Goal: Task Accomplishment & Management: Complete application form

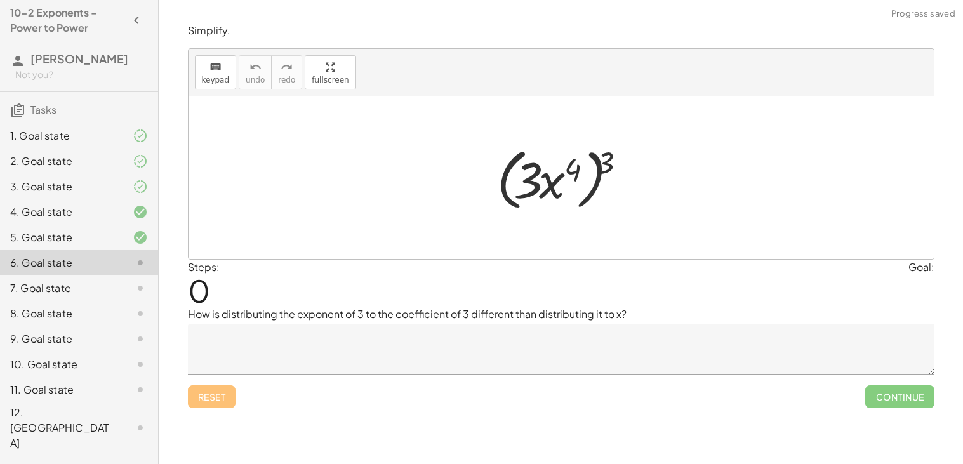
click at [485, 255] on div at bounding box center [561, 178] width 745 height 163
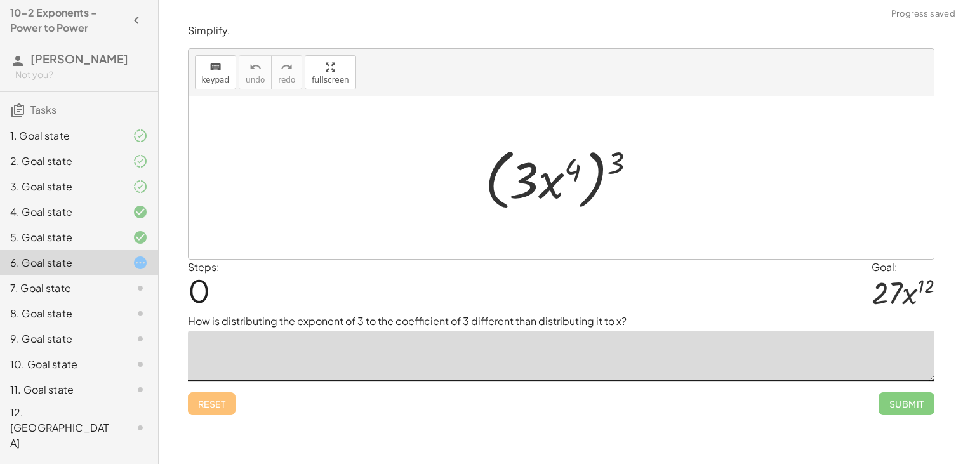
click at [528, 368] on textarea at bounding box center [561, 356] width 747 height 51
click at [528, 367] on textarea at bounding box center [561, 356] width 747 height 51
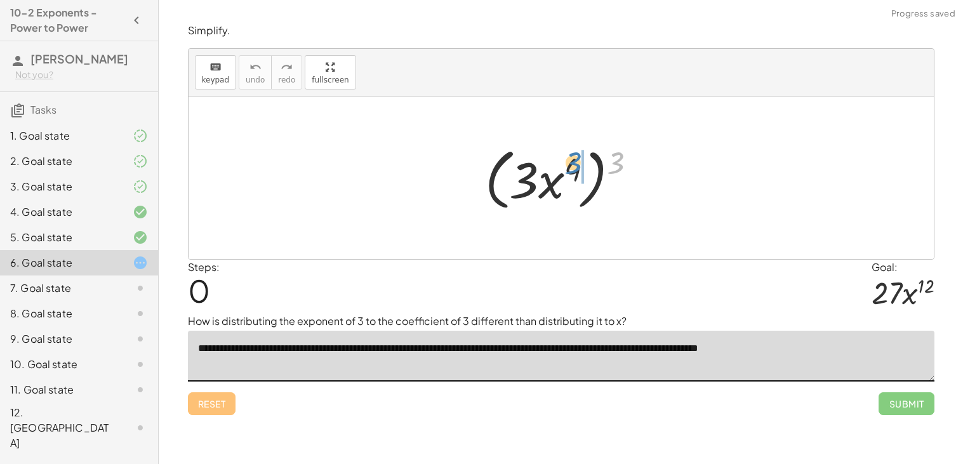
drag, startPoint x: 611, startPoint y: 166, endPoint x: 568, endPoint y: 167, distance: 42.5
click at [568, 167] on div at bounding box center [566, 178] width 175 height 73
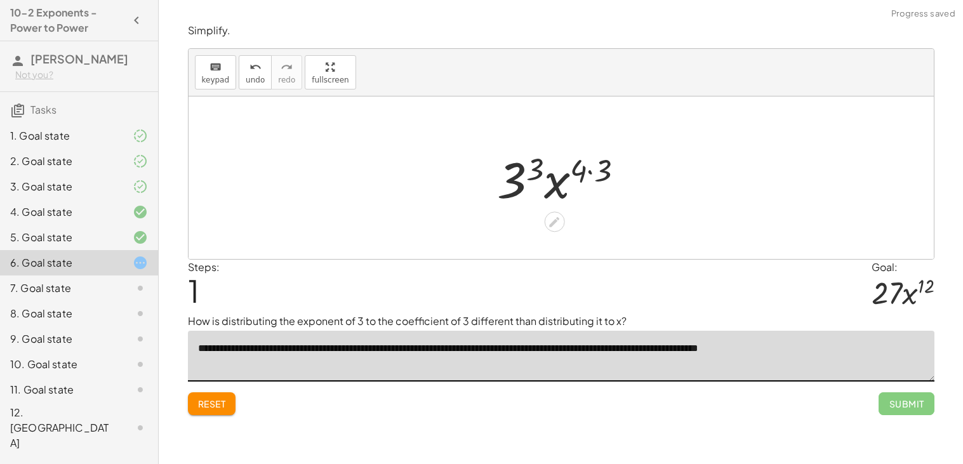
click at [588, 166] on div at bounding box center [565, 177] width 149 height 65
click at [536, 175] on div at bounding box center [565, 177] width 135 height 65
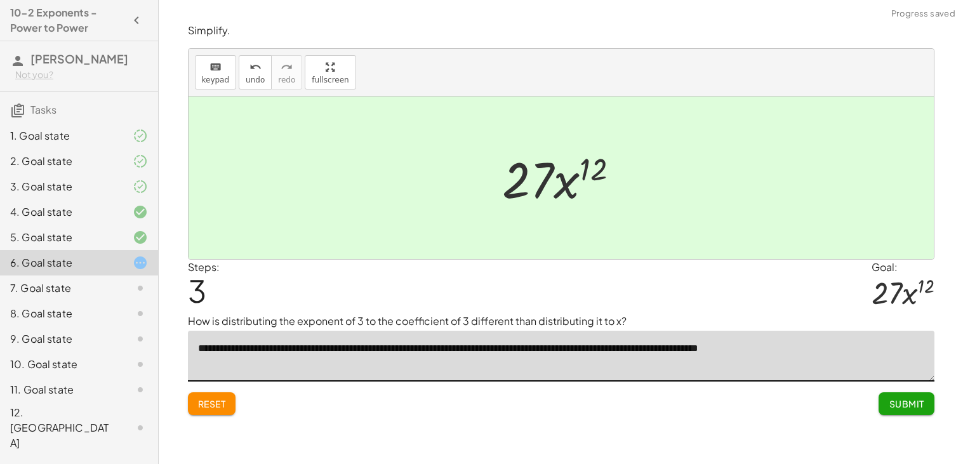
type textarea "**********"
click at [893, 403] on span "Submit" at bounding box center [906, 403] width 35 height 11
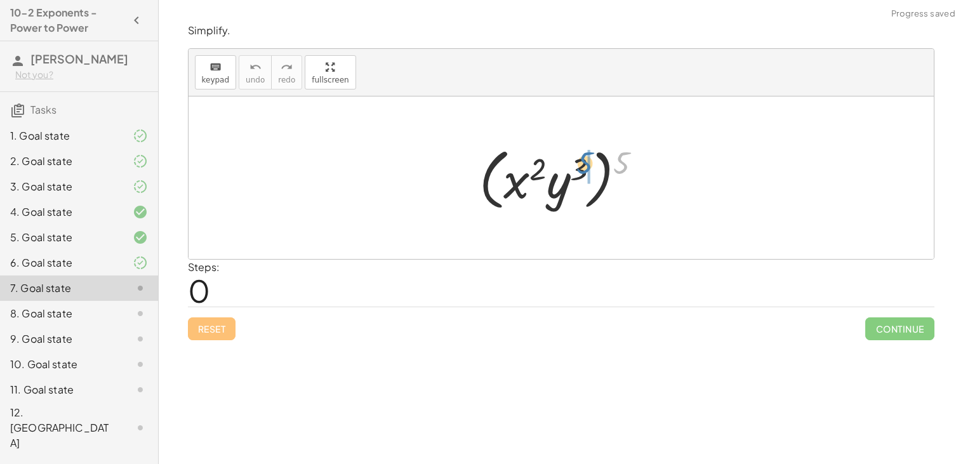
drag, startPoint x: 622, startPoint y: 161, endPoint x: 581, endPoint y: 164, distance: 40.8
click at [581, 164] on div at bounding box center [565, 178] width 185 height 73
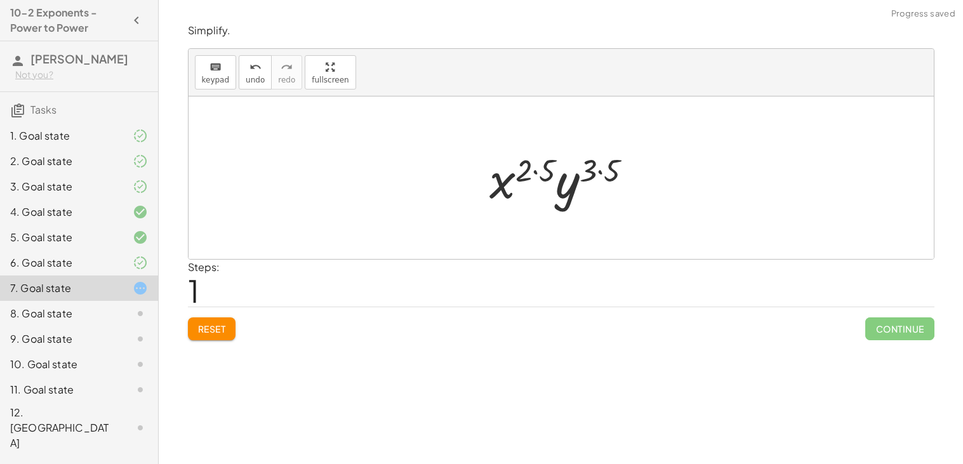
click at [608, 170] on div at bounding box center [566, 177] width 166 height 65
click at [555, 164] on div at bounding box center [566, 177] width 152 height 65
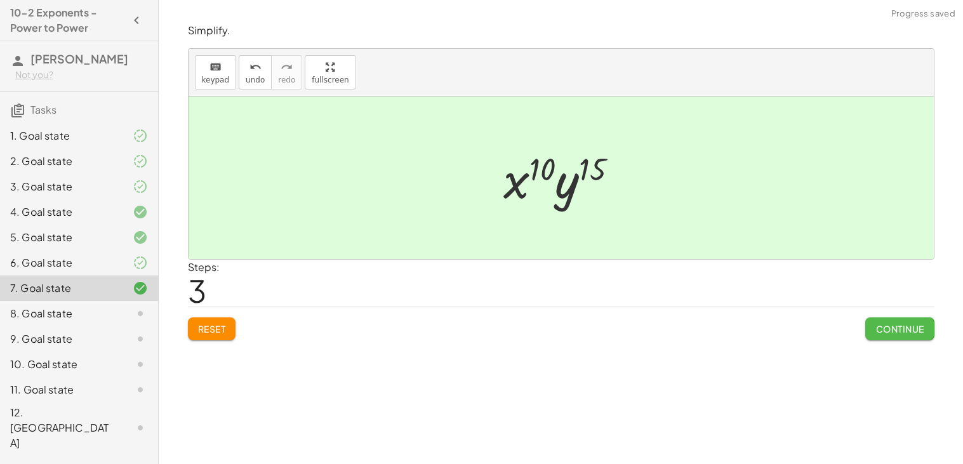
click at [886, 337] on button "Continue" at bounding box center [899, 328] width 69 height 23
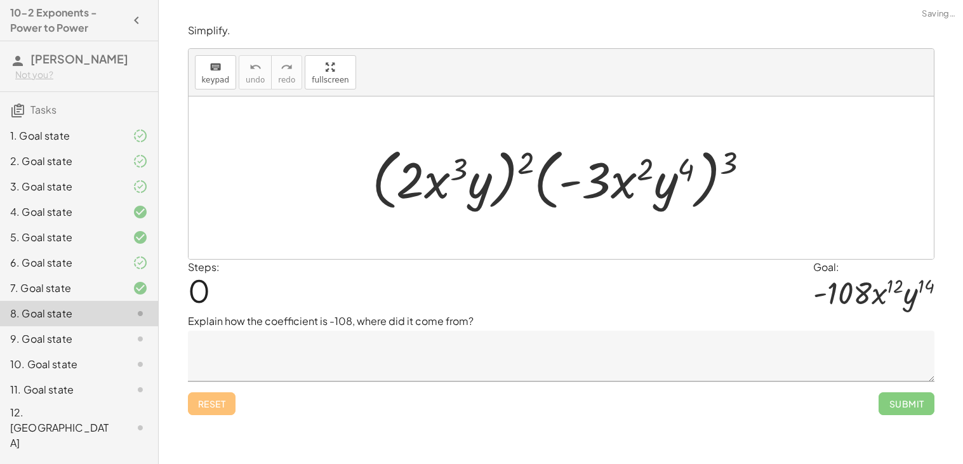
click at [364, 355] on textarea at bounding box center [561, 356] width 747 height 51
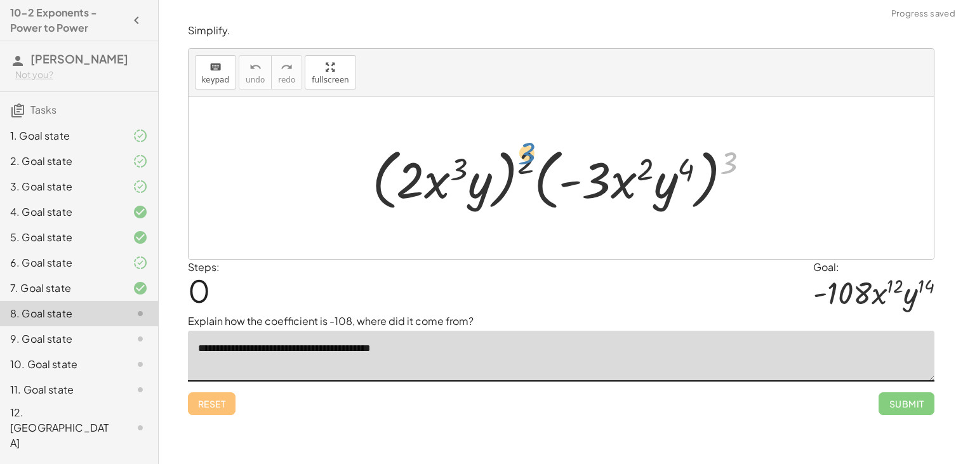
drag, startPoint x: 728, startPoint y: 162, endPoint x: 528, endPoint y: 155, distance: 200.1
click at [528, 155] on div at bounding box center [566, 178] width 401 height 73
drag, startPoint x: 728, startPoint y: 168, endPoint x: 684, endPoint y: 169, distance: 43.8
click at [684, 169] on div at bounding box center [566, 178] width 401 height 73
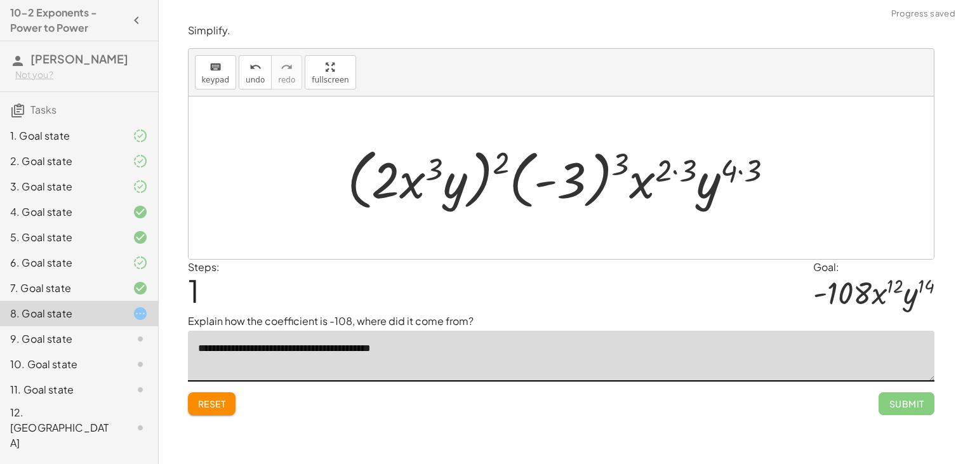
click at [742, 173] on div at bounding box center [566, 178] width 450 height 73
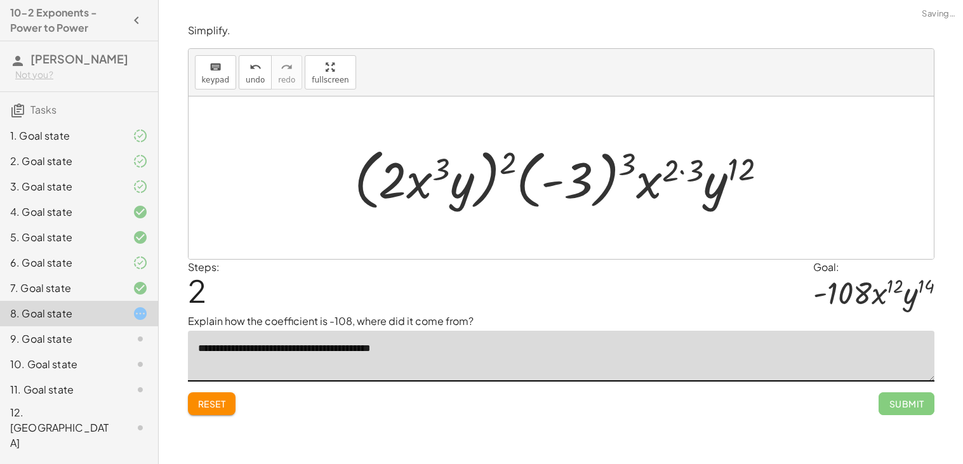
click at [689, 173] on div at bounding box center [566, 178] width 436 height 73
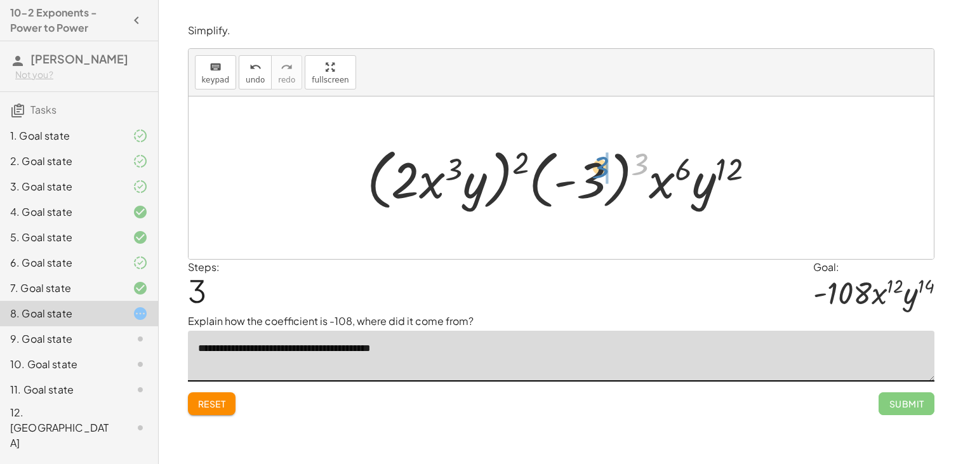
drag, startPoint x: 639, startPoint y: 158, endPoint x: 597, endPoint y: 161, distance: 42.0
click at [597, 161] on div at bounding box center [566, 178] width 411 height 73
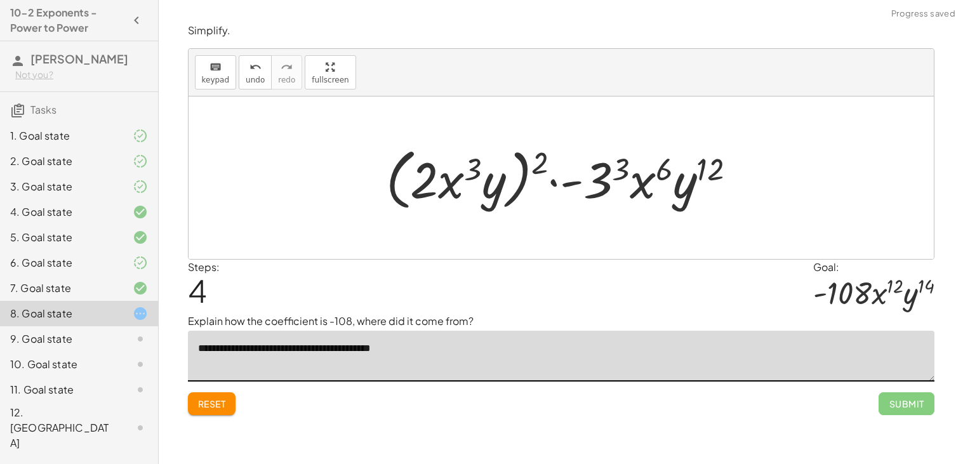
click at [597, 165] on div at bounding box center [566, 178] width 373 height 73
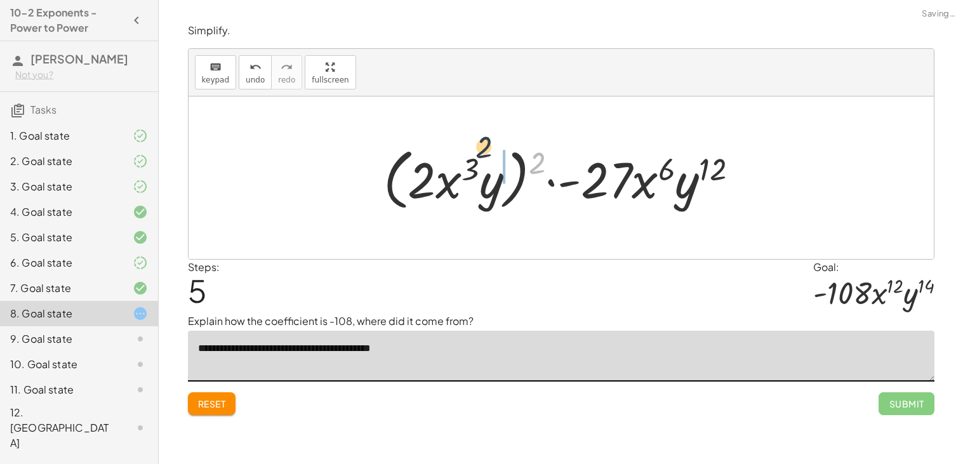
drag, startPoint x: 542, startPoint y: 161, endPoint x: 468, endPoint y: 155, distance: 73.9
click at [468, 155] on div at bounding box center [566, 178] width 378 height 73
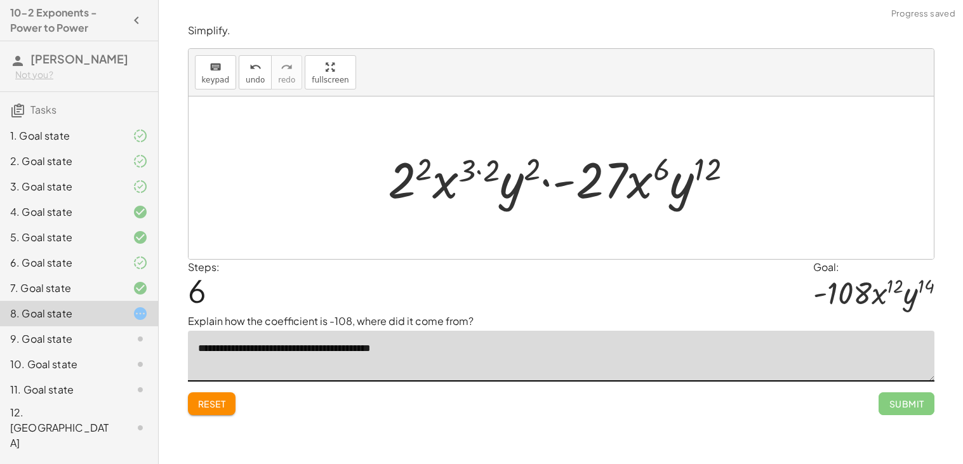
click at [499, 164] on div at bounding box center [566, 177] width 368 height 65
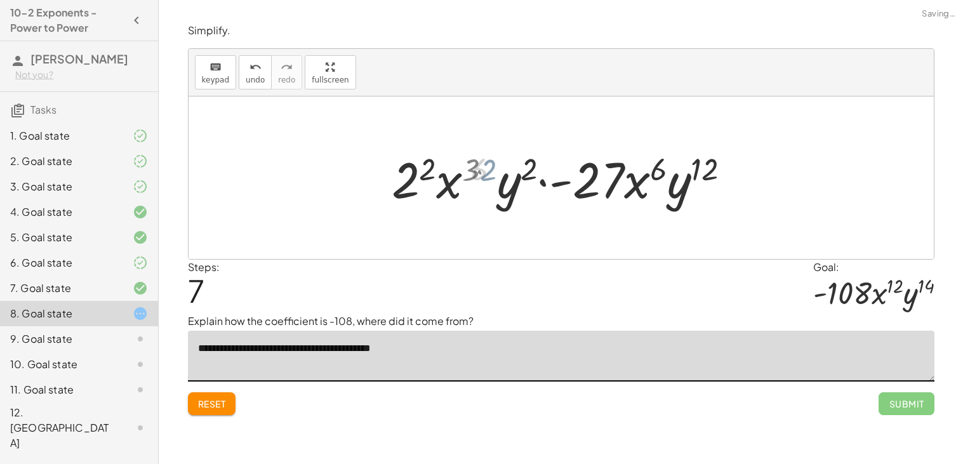
click at [444, 166] on div at bounding box center [566, 177] width 344 height 65
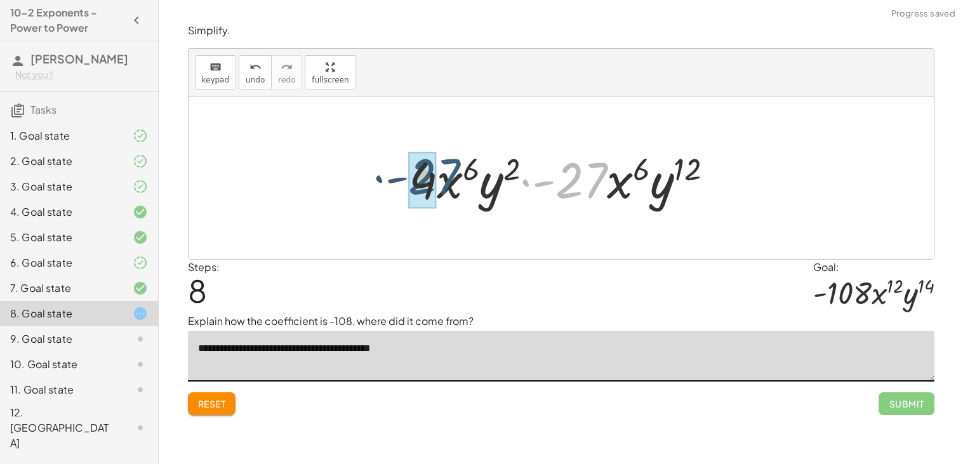
drag, startPoint x: 564, startPoint y: 174, endPoint x: 412, endPoint y: 172, distance: 151.8
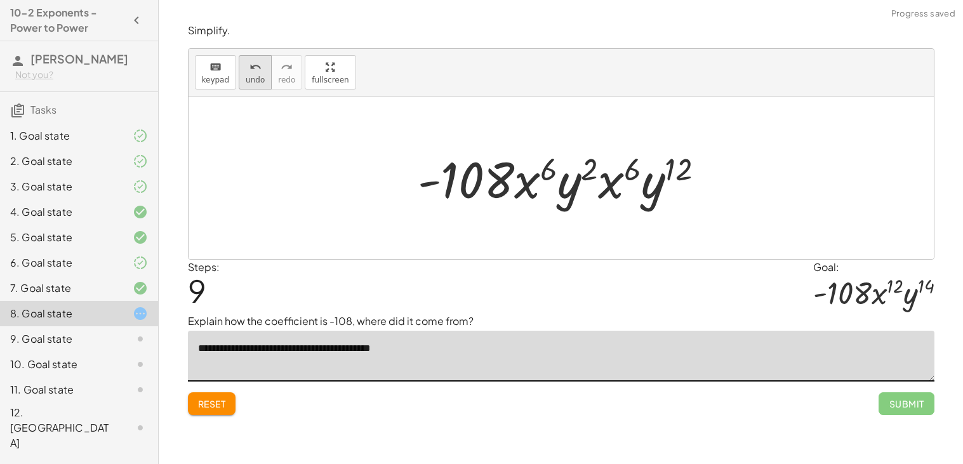
click at [250, 74] on button "undo undo" at bounding box center [255, 72] width 33 height 34
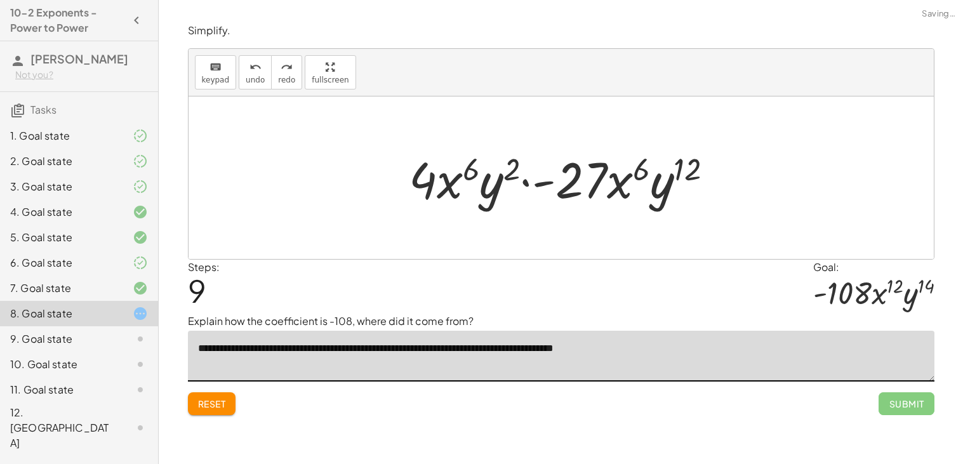
type textarea "**********"
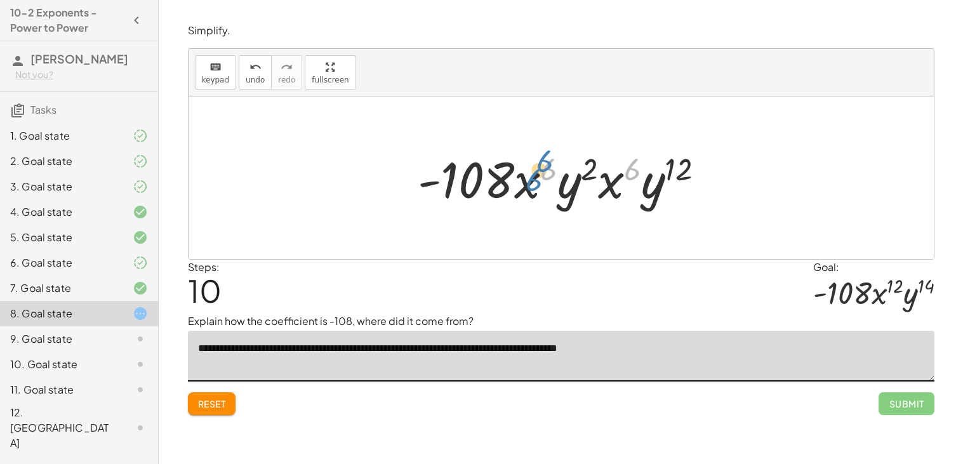
drag, startPoint x: 628, startPoint y: 169, endPoint x: 541, endPoint y: 161, distance: 87.4
click at [541, 161] on div at bounding box center [565, 177] width 309 height 65
drag, startPoint x: 611, startPoint y: 185, endPoint x: 528, endPoint y: 184, distance: 82.5
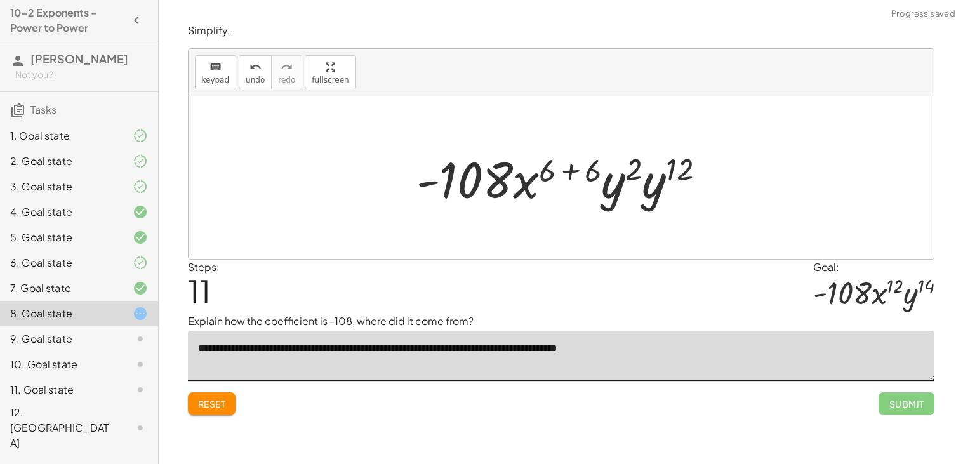
click at [551, 165] on div at bounding box center [566, 177] width 312 height 65
click at [583, 170] on div at bounding box center [566, 177] width 312 height 65
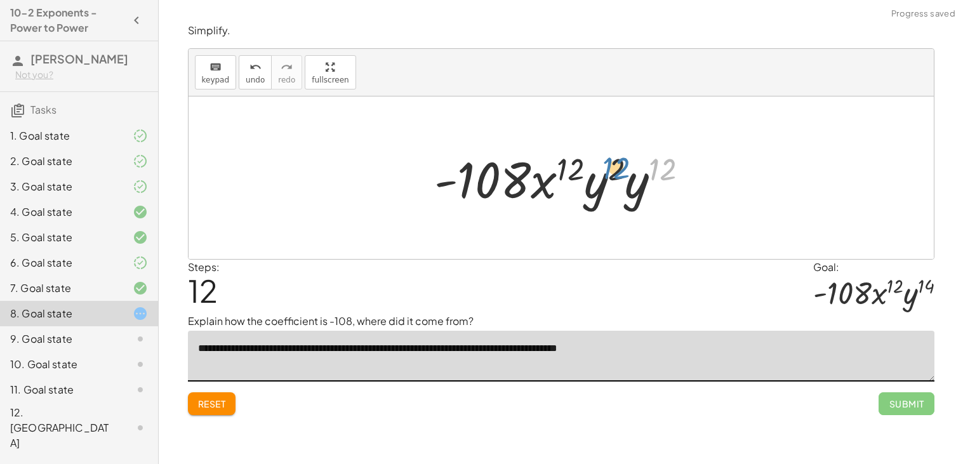
drag, startPoint x: 665, startPoint y: 175, endPoint x: 618, endPoint y: 173, distance: 47.7
click at [618, 173] on div at bounding box center [566, 177] width 277 height 65
drag, startPoint x: 642, startPoint y: 188, endPoint x: 597, endPoint y: 189, distance: 45.1
click at [660, 182] on div at bounding box center [565, 177] width 281 height 65
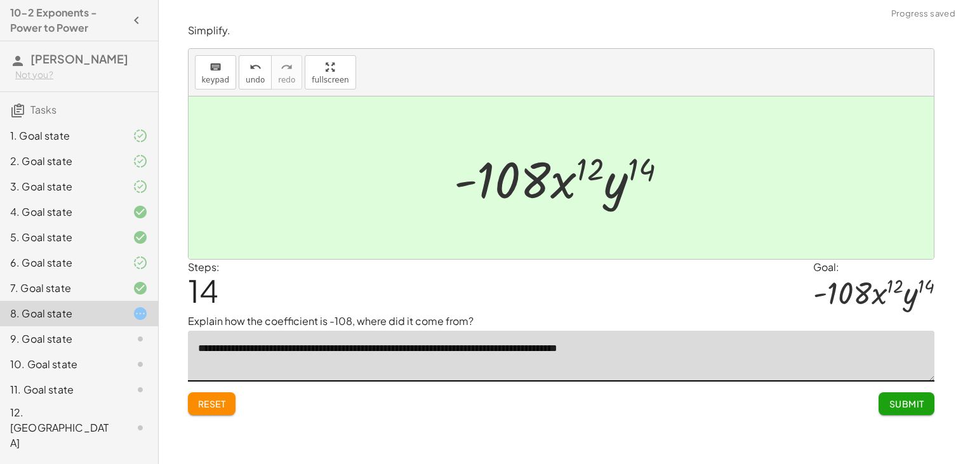
click at [886, 413] on button "Submit" at bounding box center [906, 403] width 55 height 23
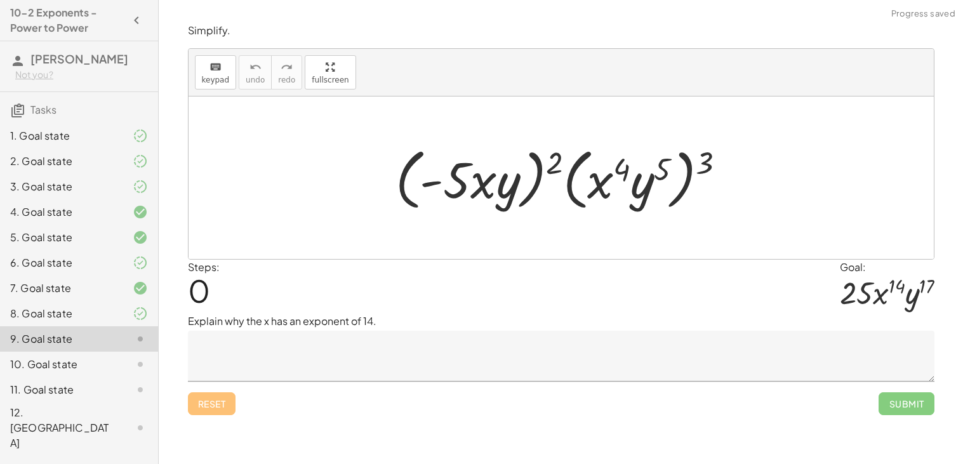
click at [343, 352] on textarea at bounding box center [561, 356] width 747 height 51
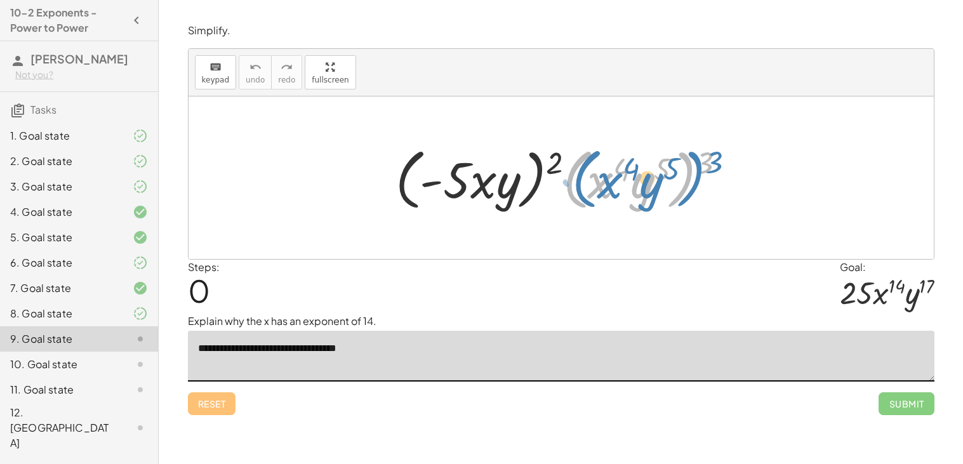
click at [700, 161] on div at bounding box center [565, 178] width 353 height 73
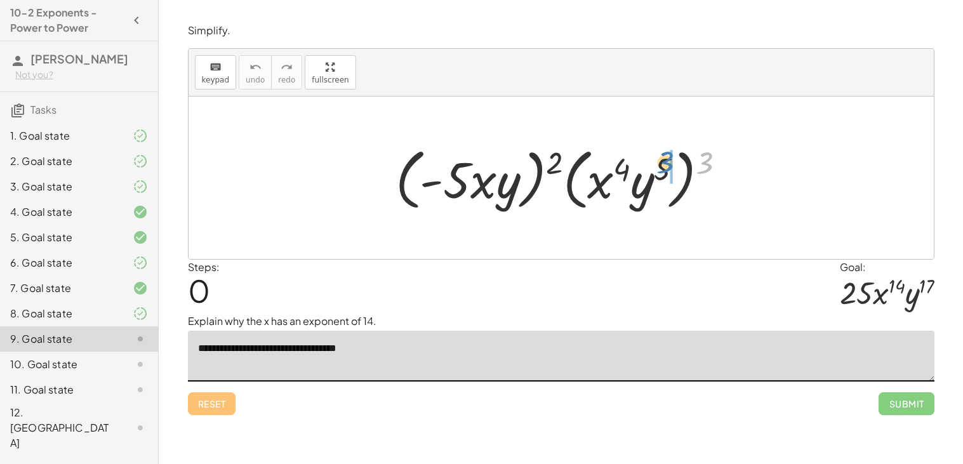
drag, startPoint x: 705, startPoint y: 162, endPoint x: 667, endPoint y: 162, distance: 38.1
click at [667, 162] on div at bounding box center [565, 178] width 353 height 73
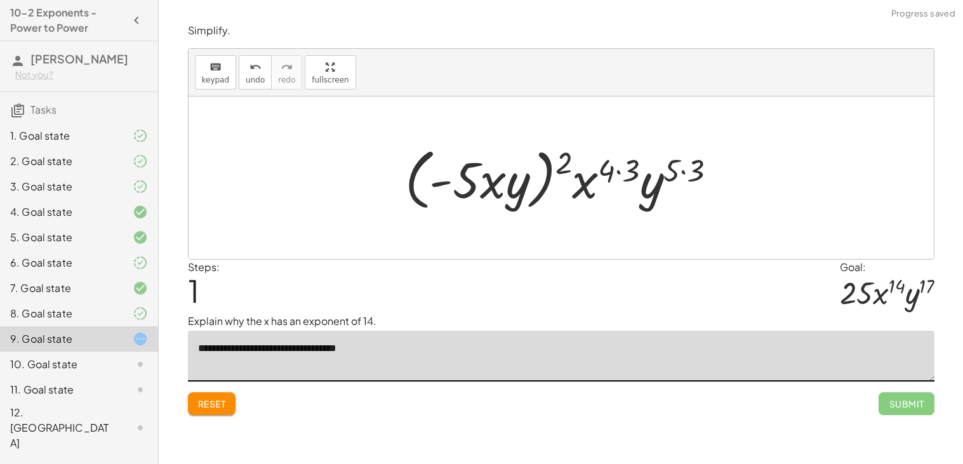
click at [685, 168] on div at bounding box center [566, 178] width 335 height 73
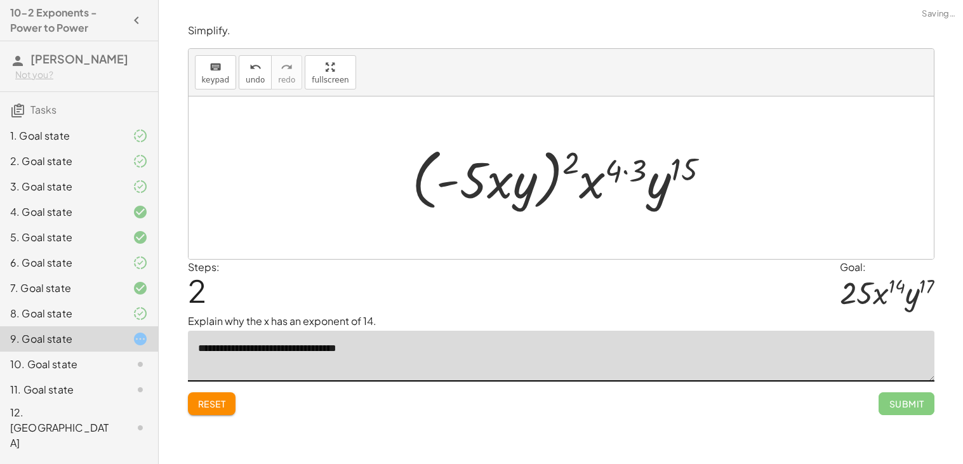
click at [629, 168] on div at bounding box center [566, 178] width 321 height 73
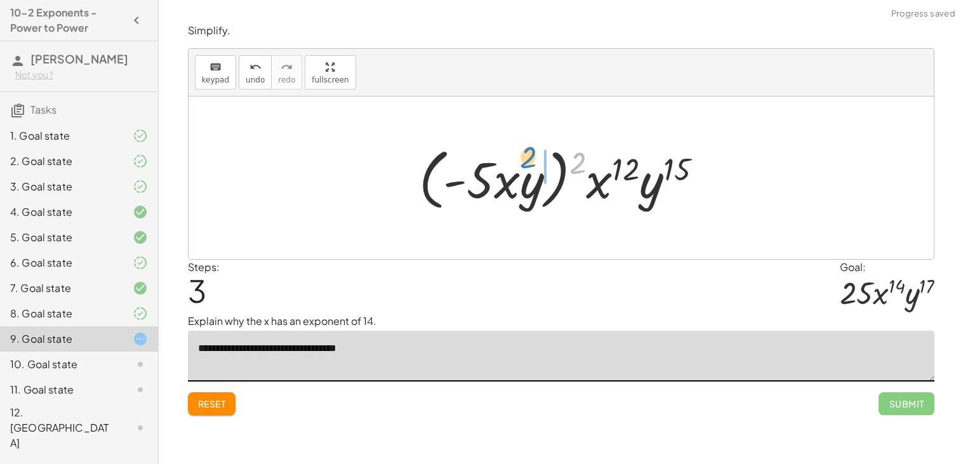
drag, startPoint x: 578, startPoint y: 164, endPoint x: 523, endPoint y: 162, distance: 55.3
click at [523, 162] on div at bounding box center [566, 178] width 307 height 73
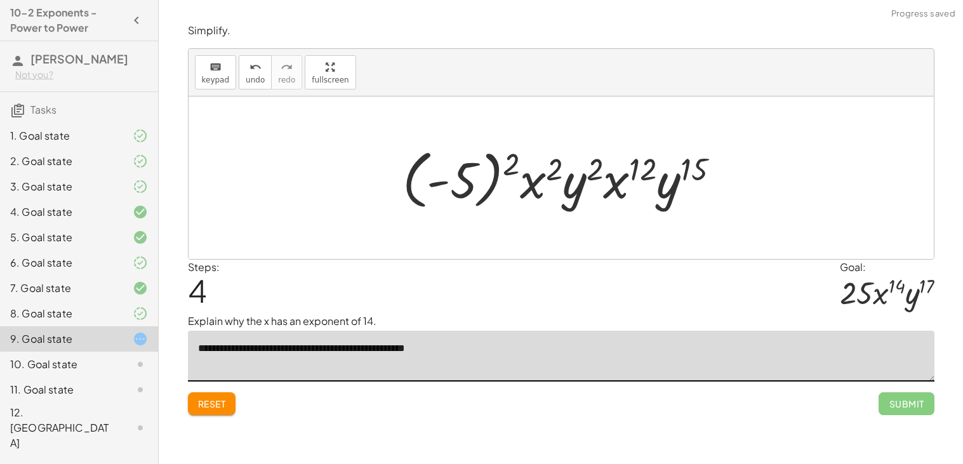
type textarea "**********"
